Goal: Browse casually: Explore the website without a specific task or goal

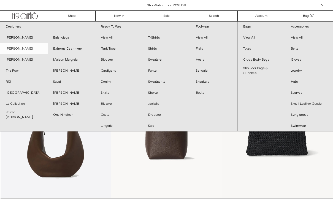
click at [20, 50] on link "[PERSON_NAME]" at bounding box center [23, 48] width 47 height 11
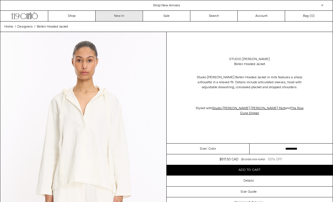
click at [118, 16] on link "New In" at bounding box center [118, 16] width 47 height 10
